Goal: Task Accomplishment & Management: Manage account settings

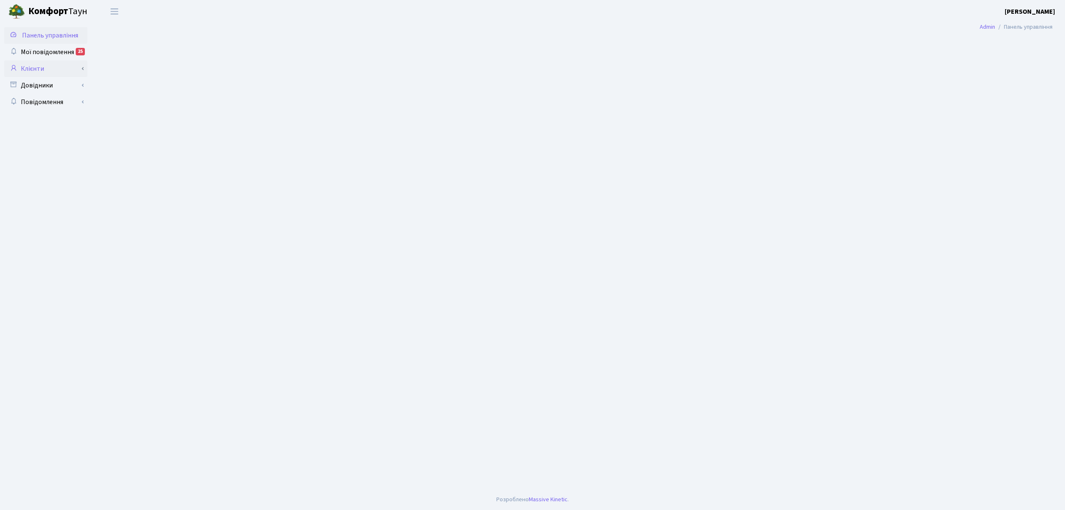
click at [42, 65] on link "Клієнти" at bounding box center [45, 68] width 83 height 17
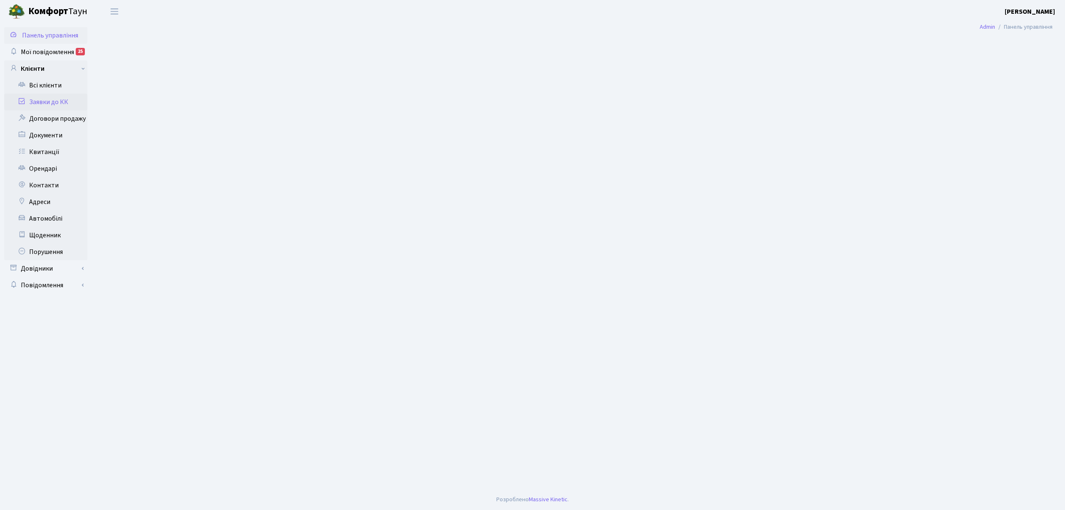
click at [57, 101] on link "Заявки до КК" at bounding box center [45, 102] width 83 height 17
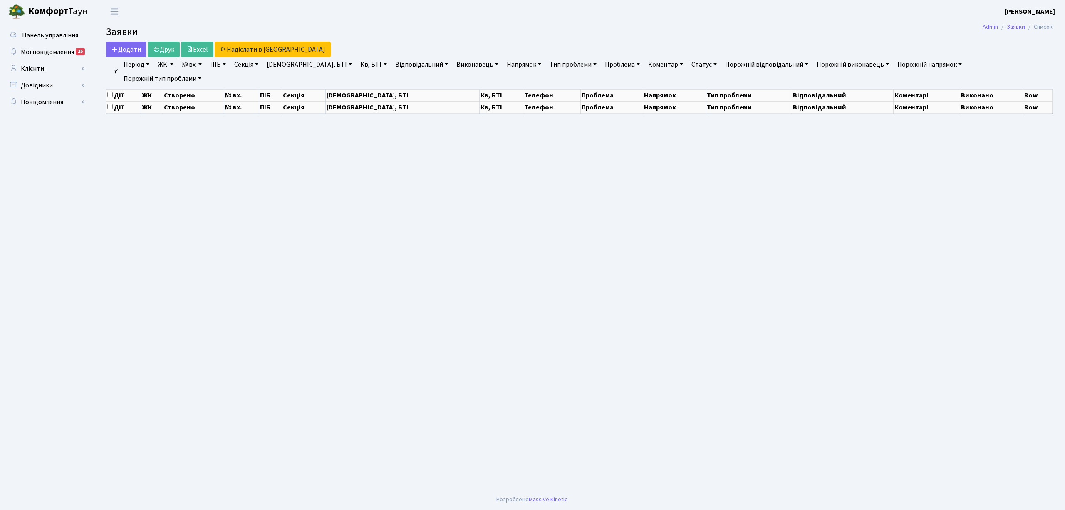
select select "25"
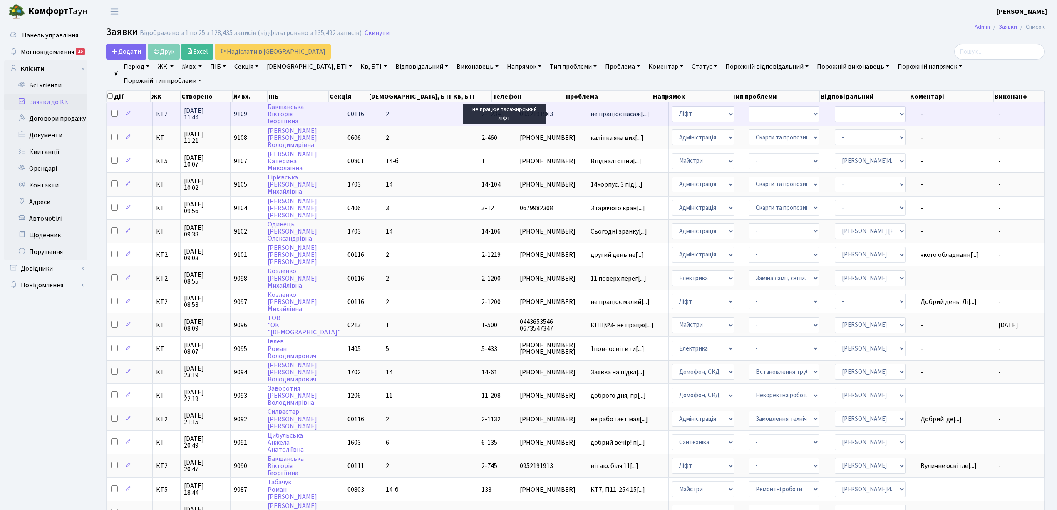
click at [591, 116] on span "не працює пасаж[...]" at bounding box center [620, 113] width 59 height 9
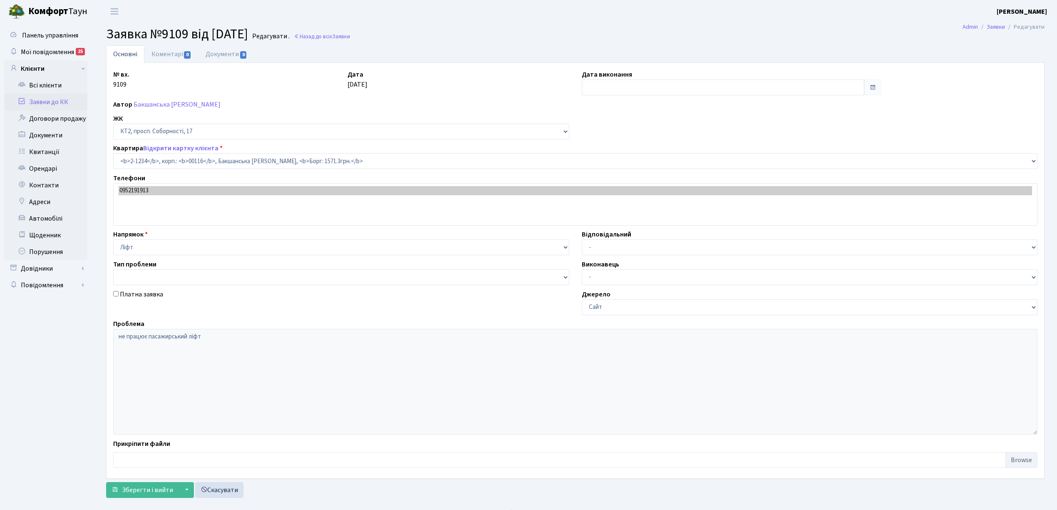
select select "12849"
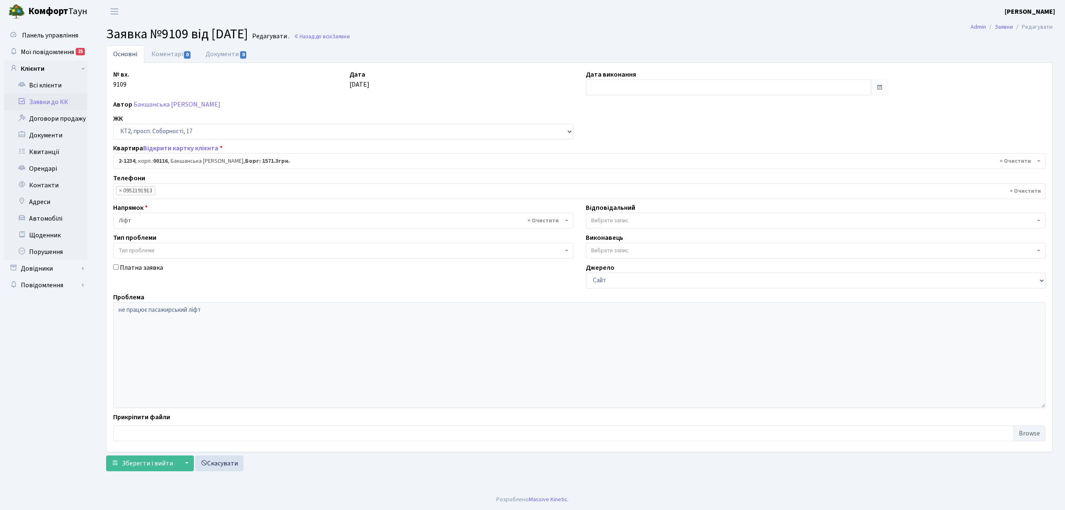
click at [67, 97] on link "Заявки до КК" at bounding box center [45, 102] width 83 height 17
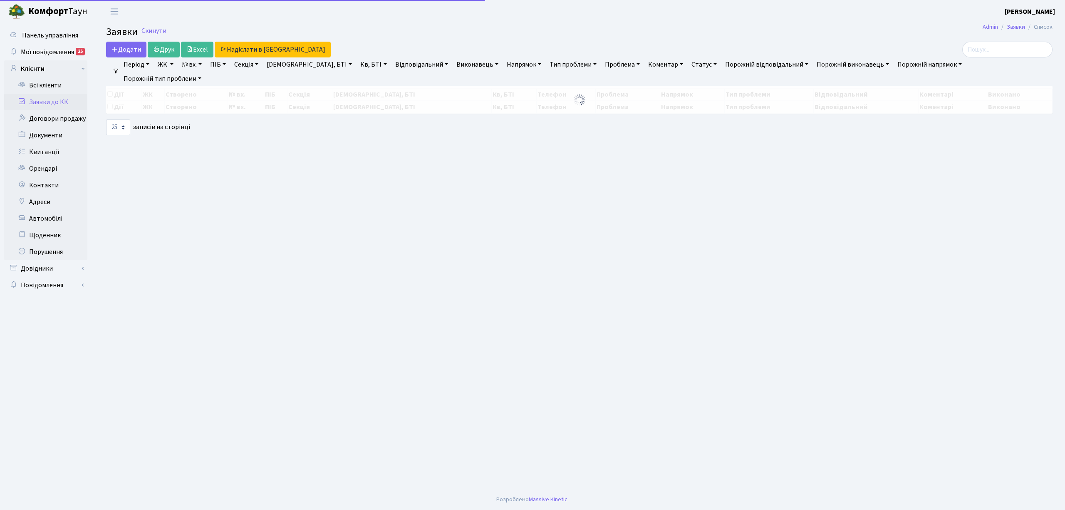
select select "25"
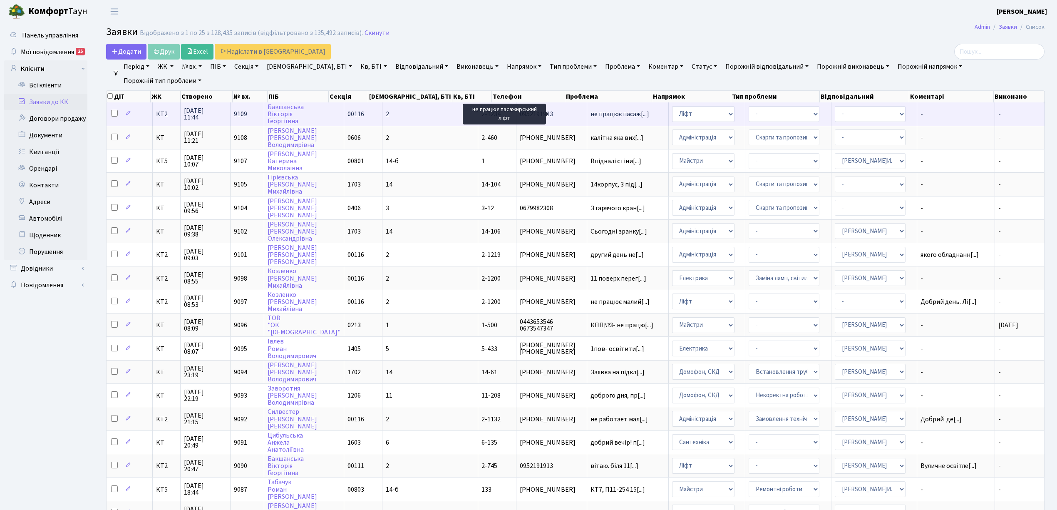
click at [591, 110] on span "не працює пасаж[...]" at bounding box center [620, 113] width 59 height 9
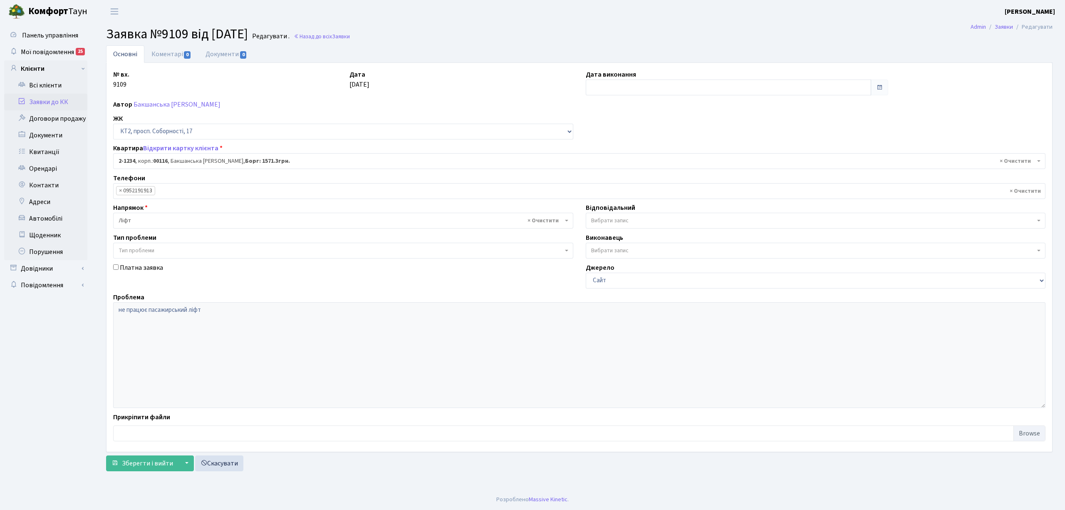
select select "12849"
click at [172, 54] on link "Коментарі 0" at bounding box center [171, 53] width 54 height 17
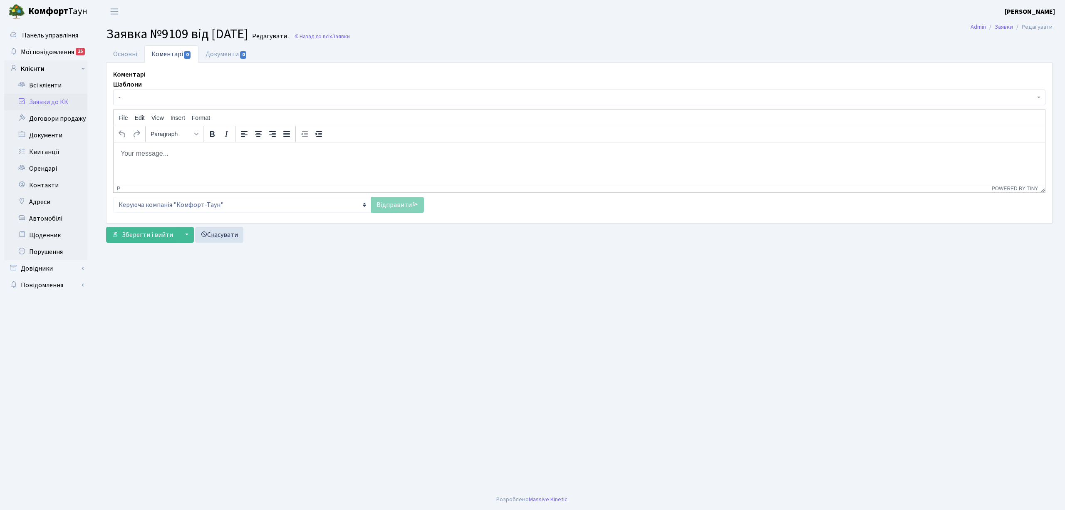
click at [175, 95] on span "-" at bounding box center [577, 97] width 917 height 8
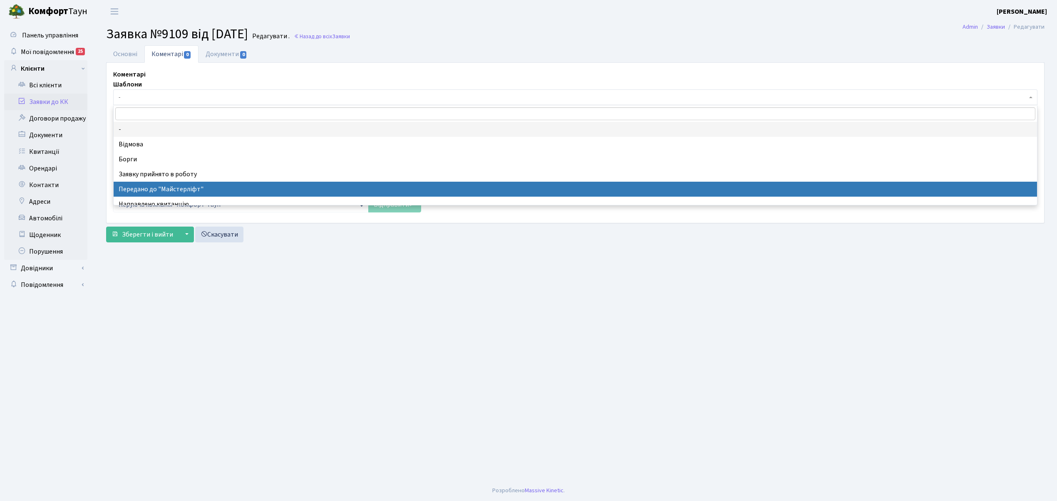
drag, startPoint x: 220, startPoint y: 194, endPoint x: 461, endPoint y: 225, distance: 243.3
select select "9"
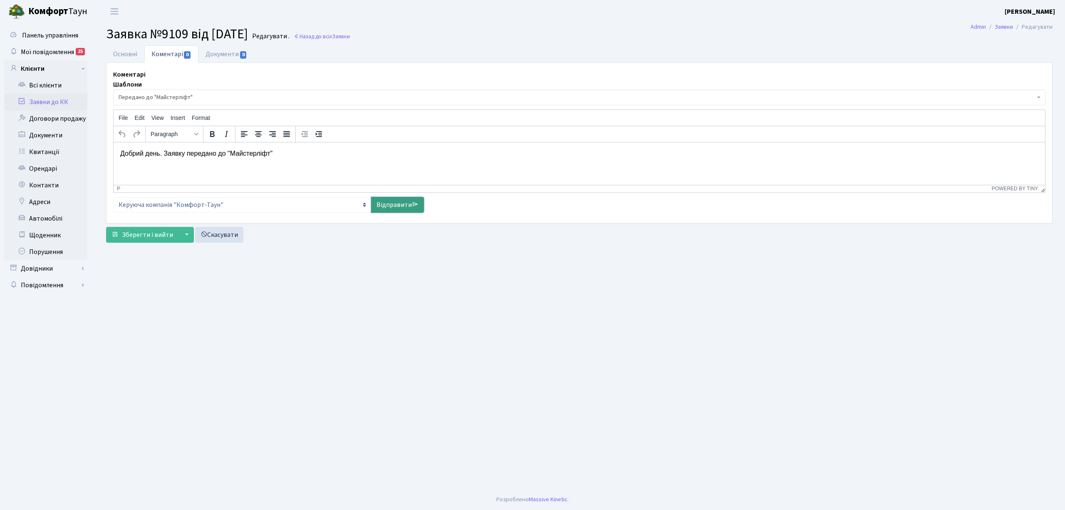
click at [417, 208] on link "Відправити" at bounding box center [397, 205] width 53 height 16
select select
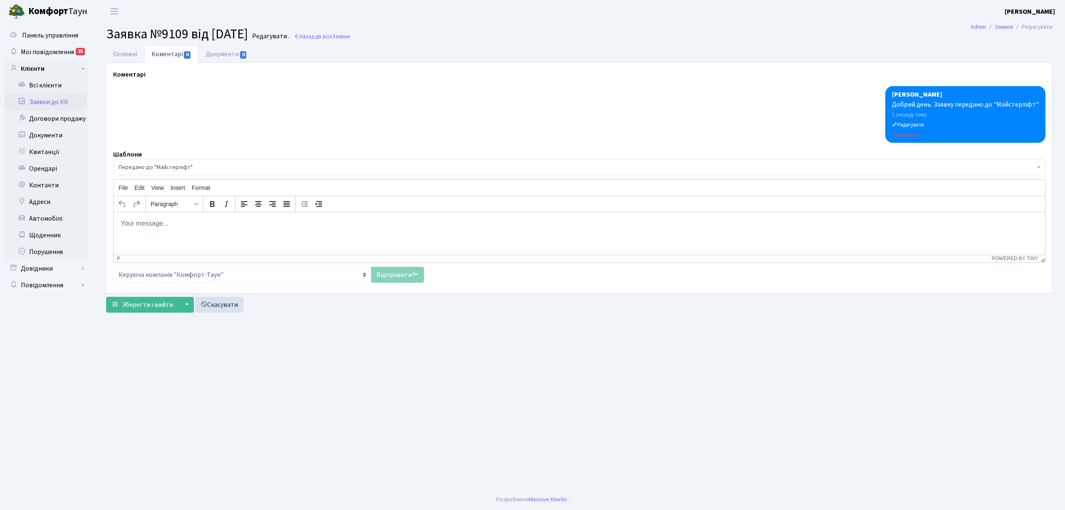
click at [75, 105] on link "Заявки до КК" at bounding box center [45, 102] width 83 height 17
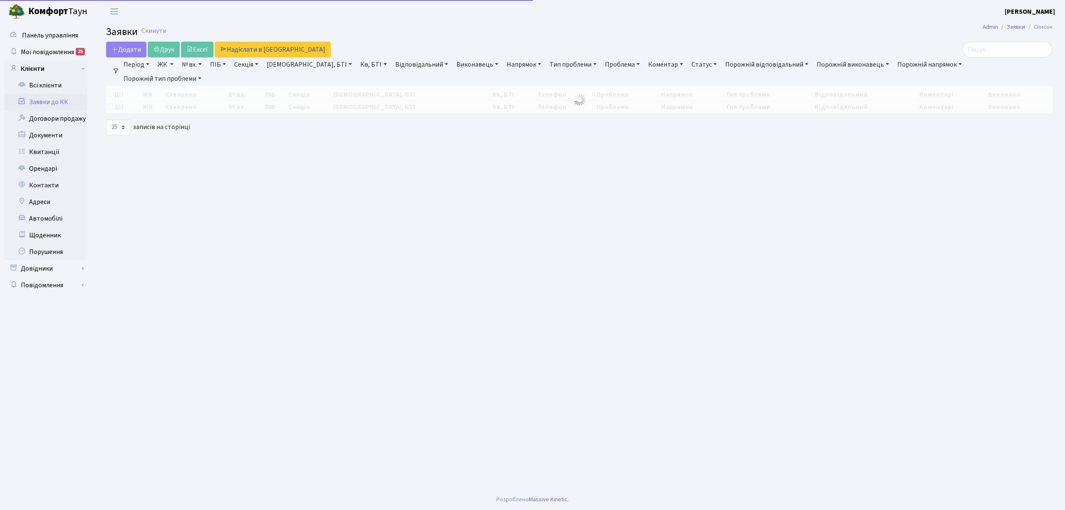
select select "25"
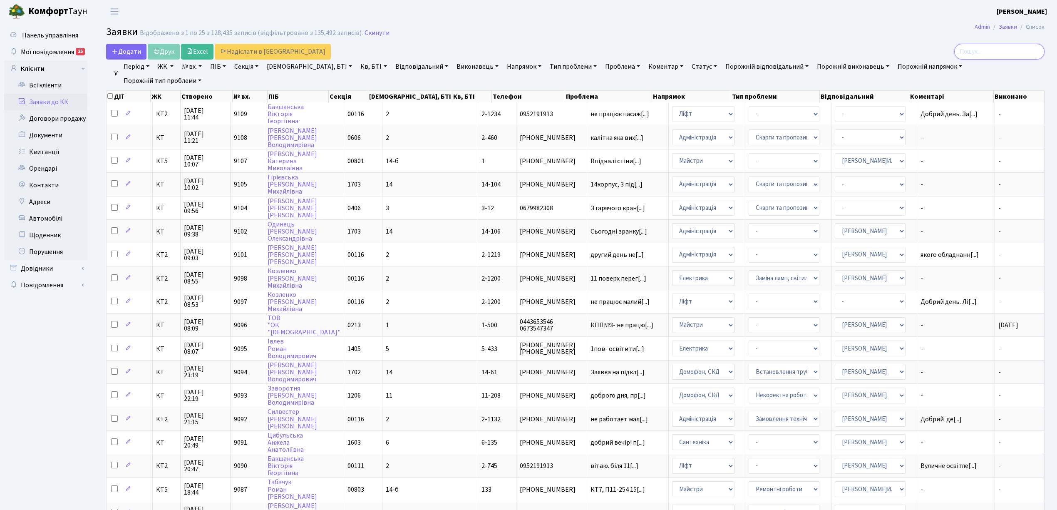
click at [1001, 59] on input "search" at bounding box center [999, 52] width 90 height 16
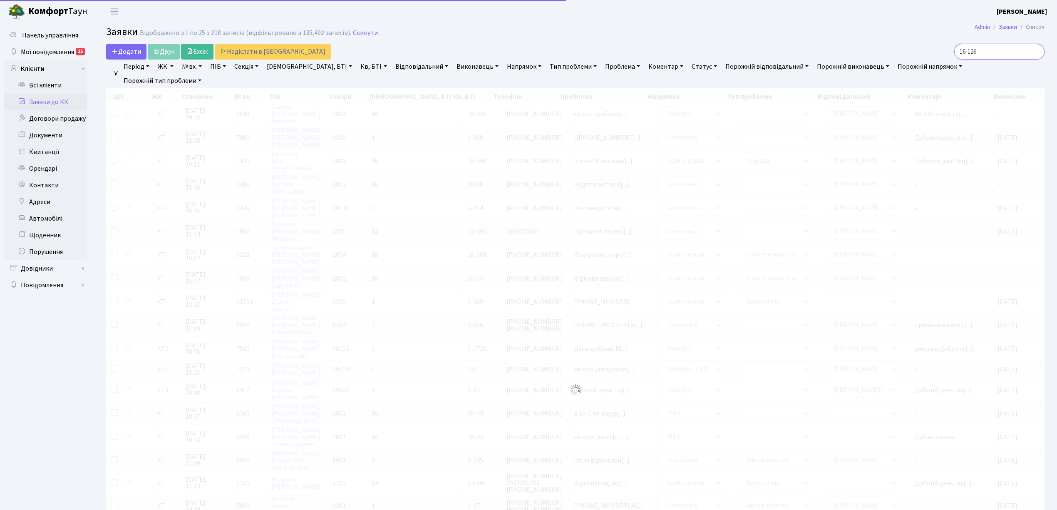
type input "16-126"
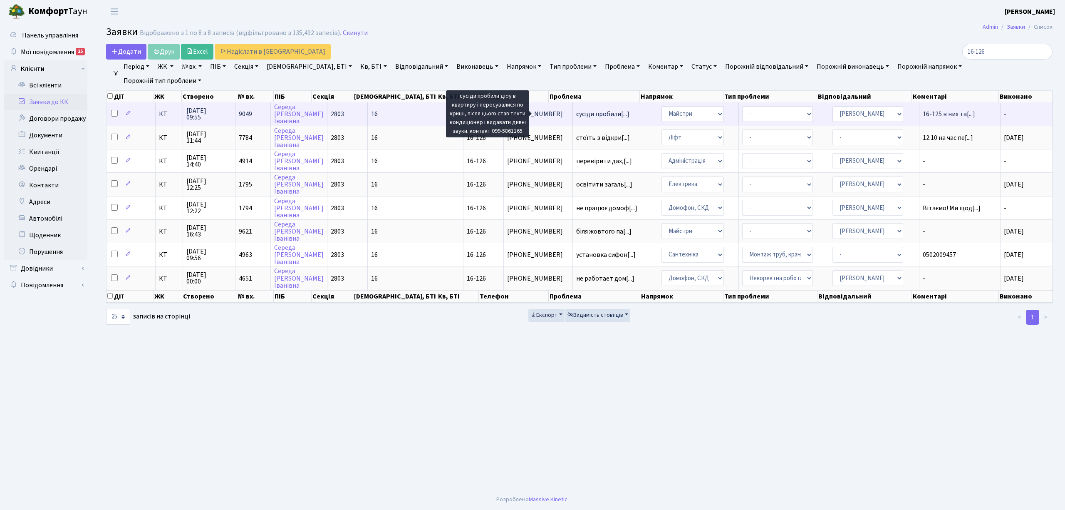
click at [576, 116] on span "сусіди пробили[...]" at bounding box center [602, 113] width 53 height 9
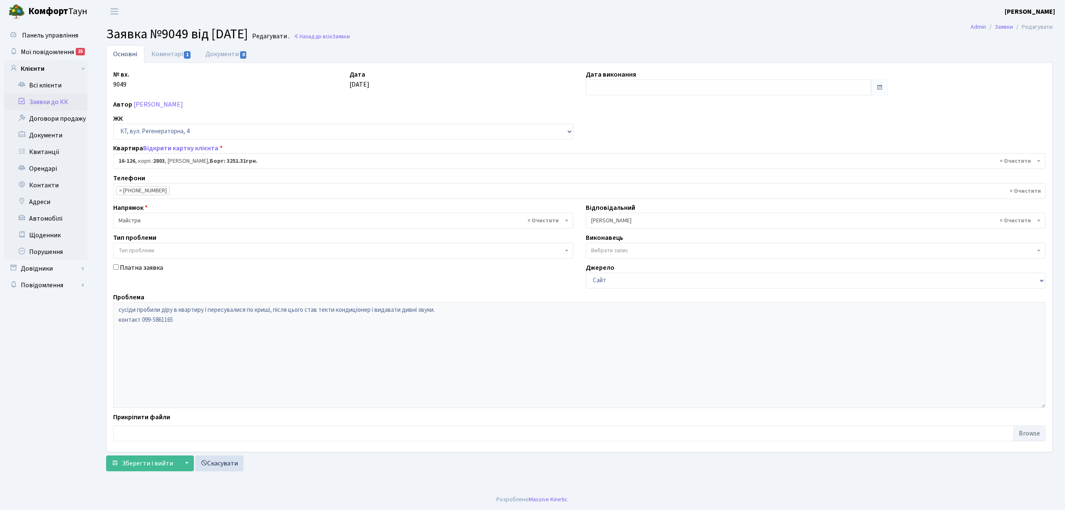
select select "8687"
click at [46, 170] on link "Орендарі" at bounding box center [45, 168] width 83 height 17
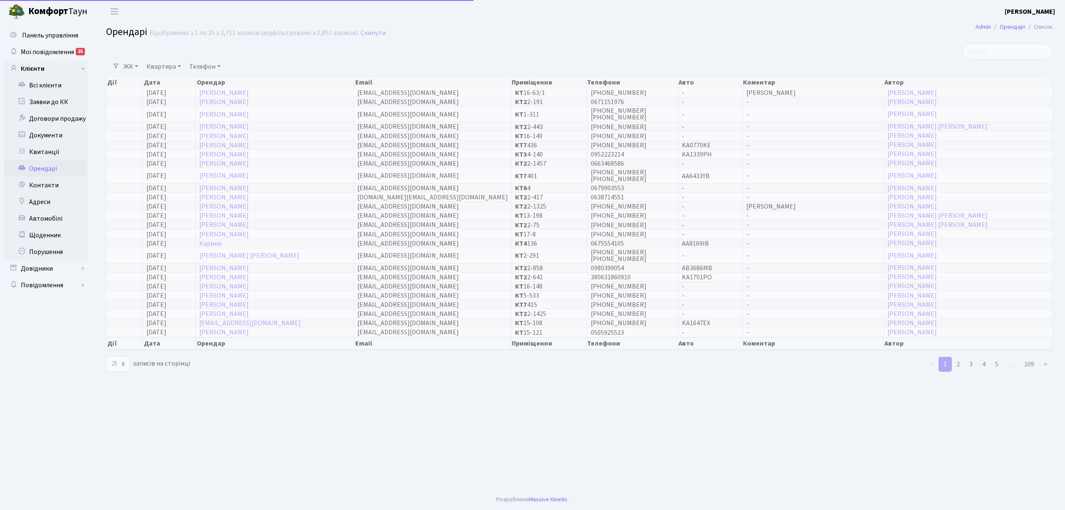
select select "25"
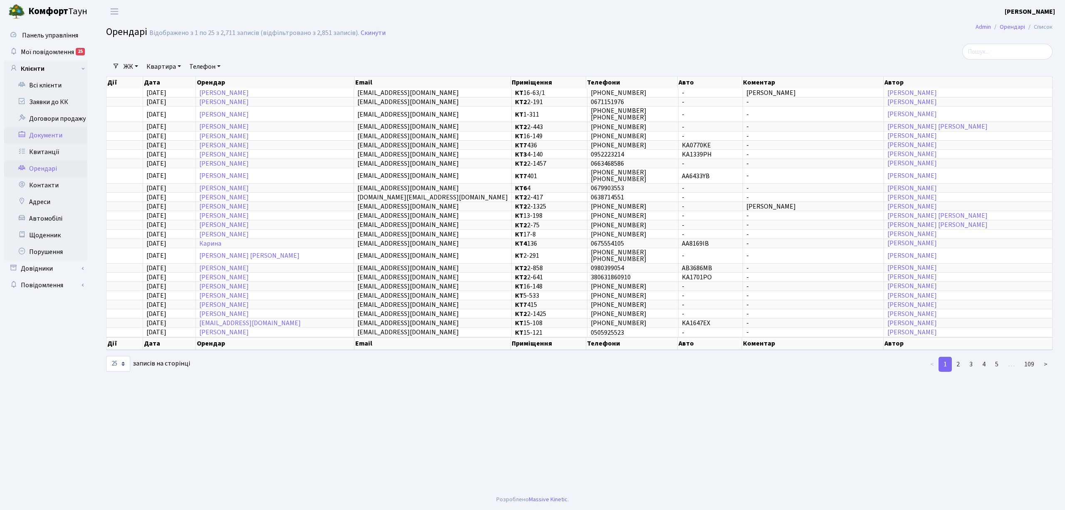
click at [65, 132] on link "Документи" at bounding box center [45, 135] width 83 height 17
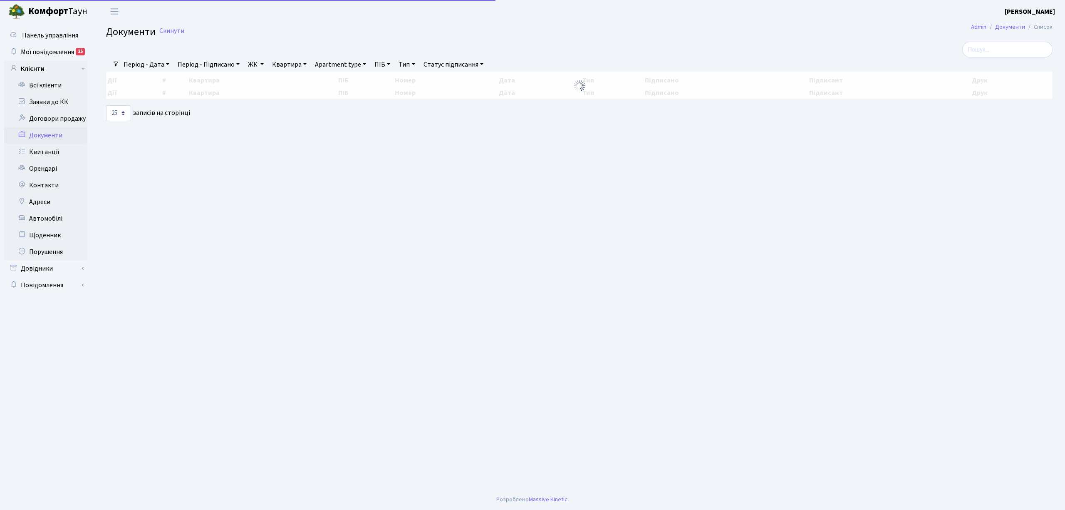
select select "25"
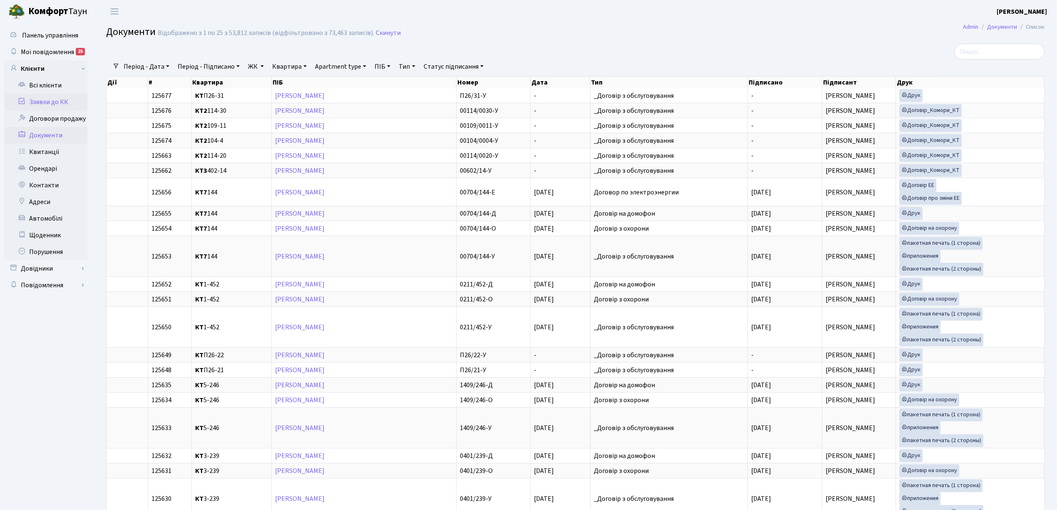
click at [55, 99] on link "Заявки до КК" at bounding box center [45, 102] width 83 height 17
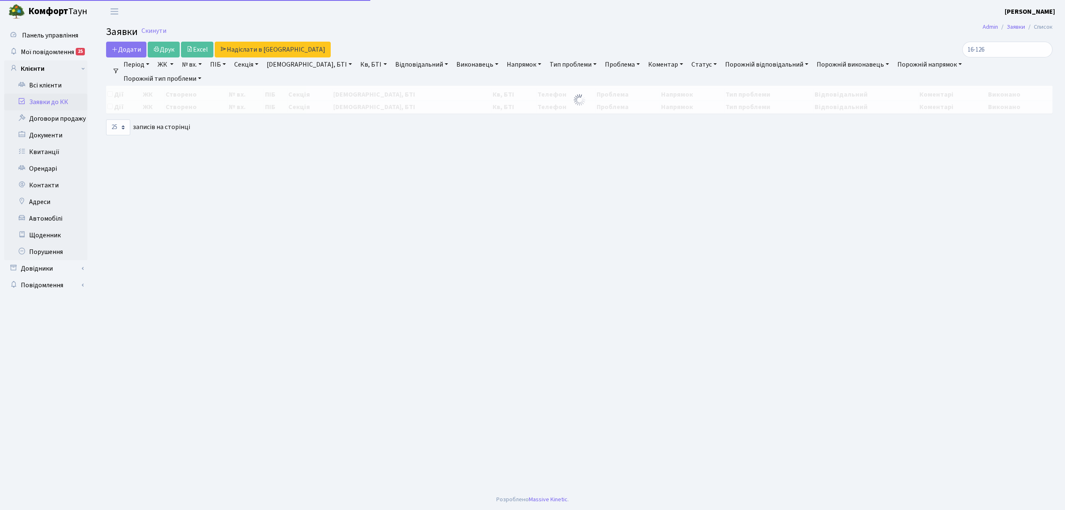
select select "25"
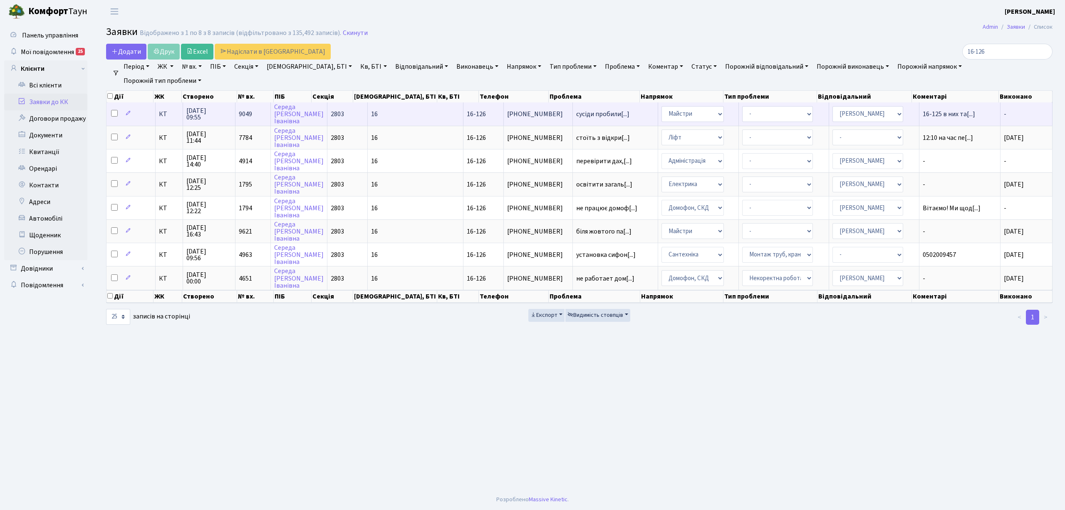
click at [573, 107] on td "сусіди пробили[...]" at bounding box center [616, 113] width 86 height 23
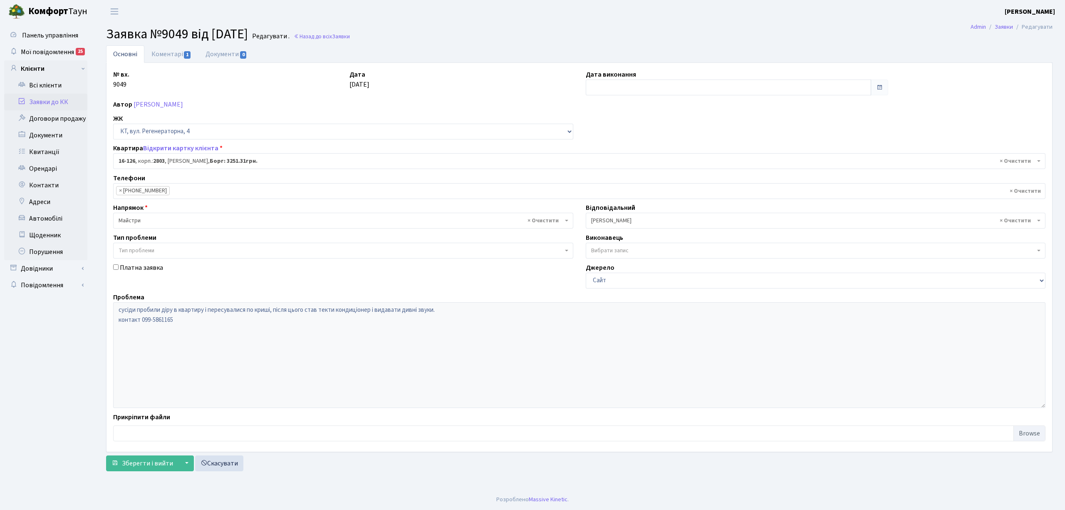
select select "8687"
click at [180, 52] on link "Коментарі 1" at bounding box center [171, 53] width 54 height 17
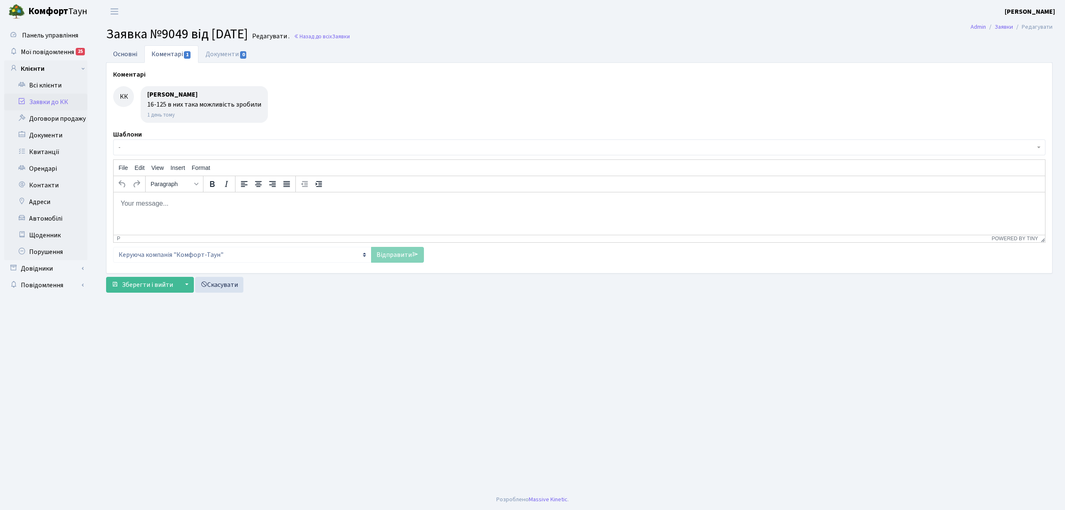
click at [124, 54] on link "Основні" at bounding box center [125, 53] width 38 height 17
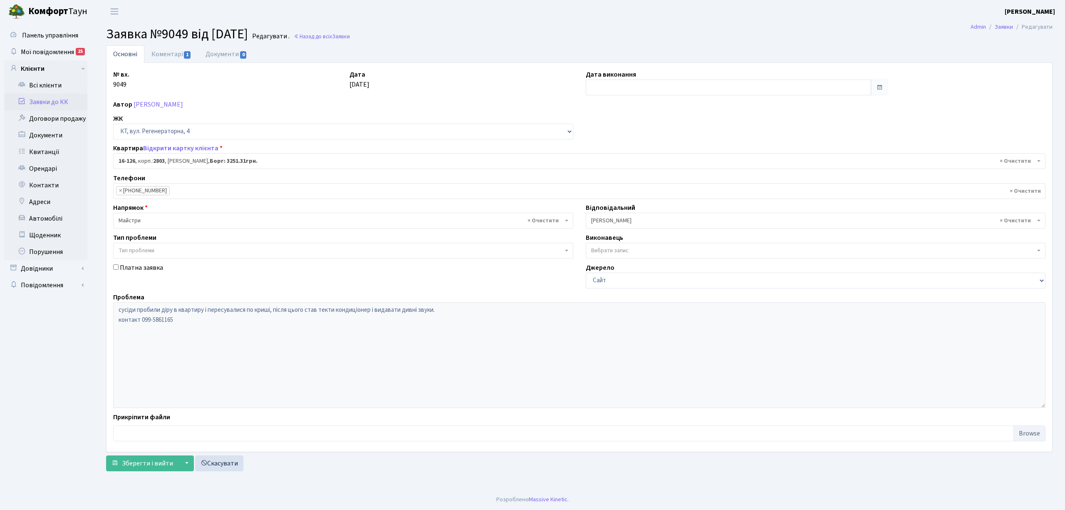
click at [161, 194] on li "× (067) 208-76-20" at bounding box center [143, 190] width 54 height 9
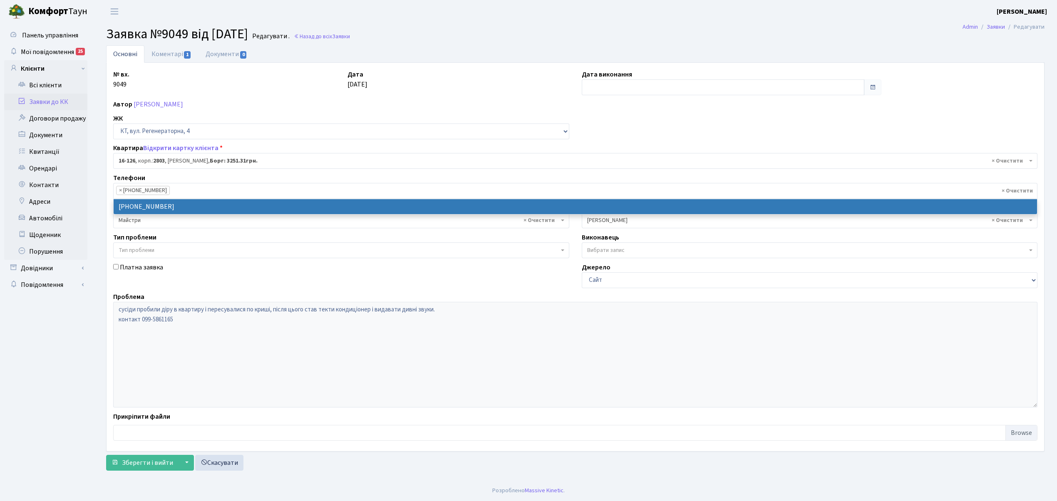
click at [161, 194] on li "× (067) 208-76-20" at bounding box center [143, 190] width 54 height 9
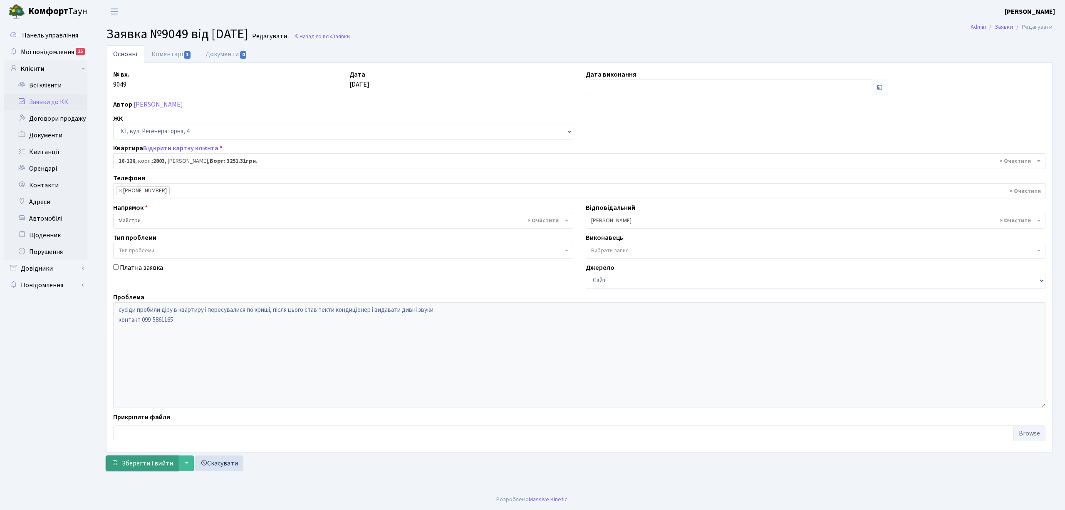
click at [133, 467] on span "Зберегти і вийти" at bounding box center [147, 463] width 51 height 9
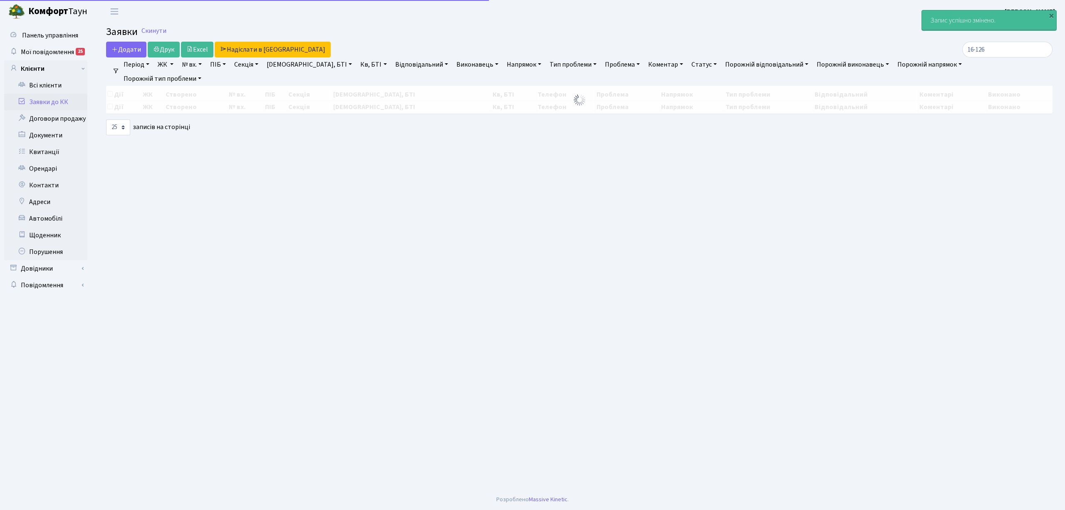
select select "25"
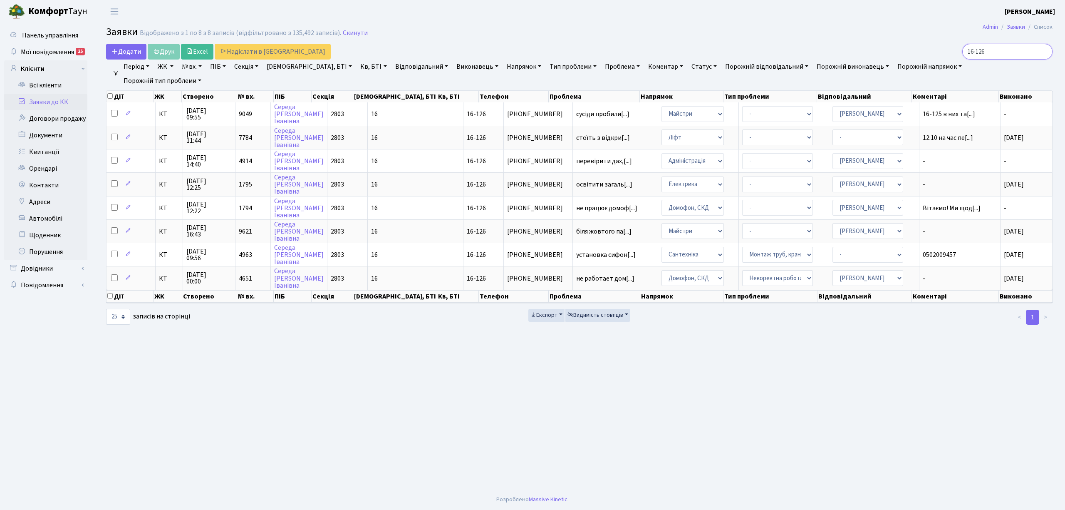
click at [1042, 52] on input "16-126" at bounding box center [1008, 52] width 90 height 16
